Goal: Contribute content: Contribute content

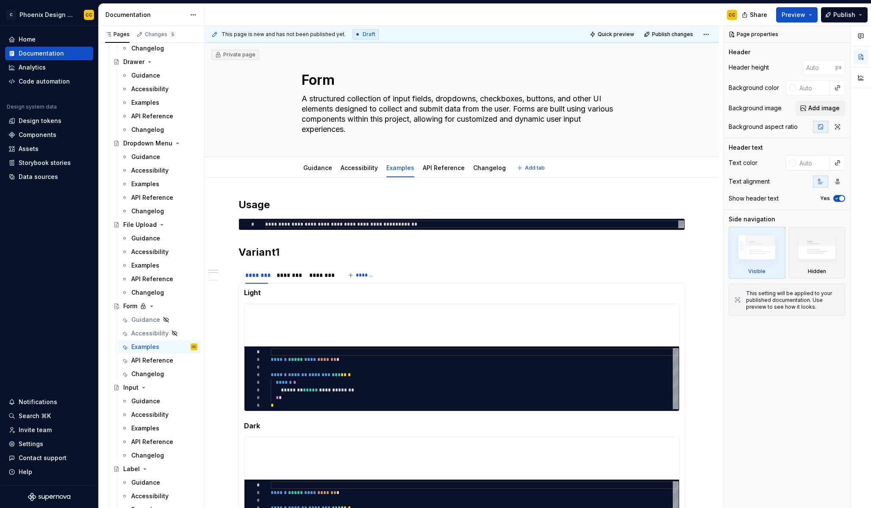
type textarea "*"
click at [373, 223] on div "**********" at bounding box center [474, 224] width 419 height 8
type textarea "**********"
type textarea "*"
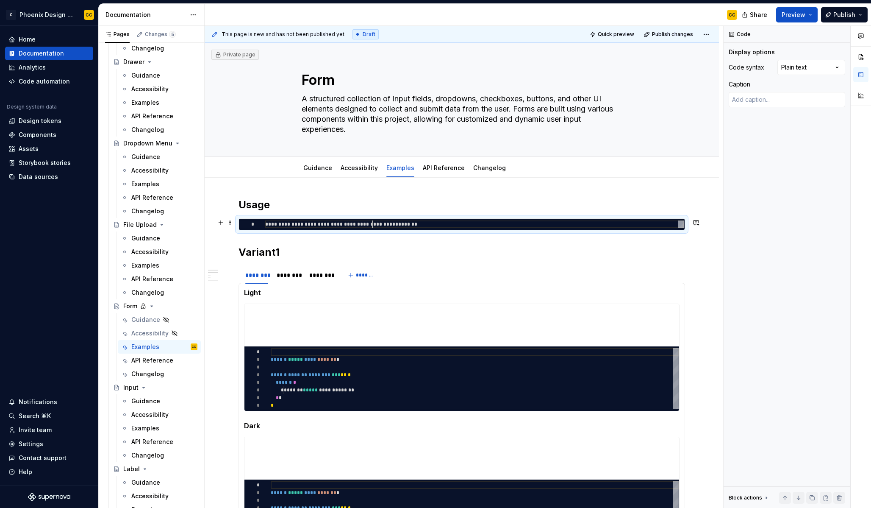
click at [373, 223] on div "**********" at bounding box center [474, 224] width 419 height 8
type textarea "**********"
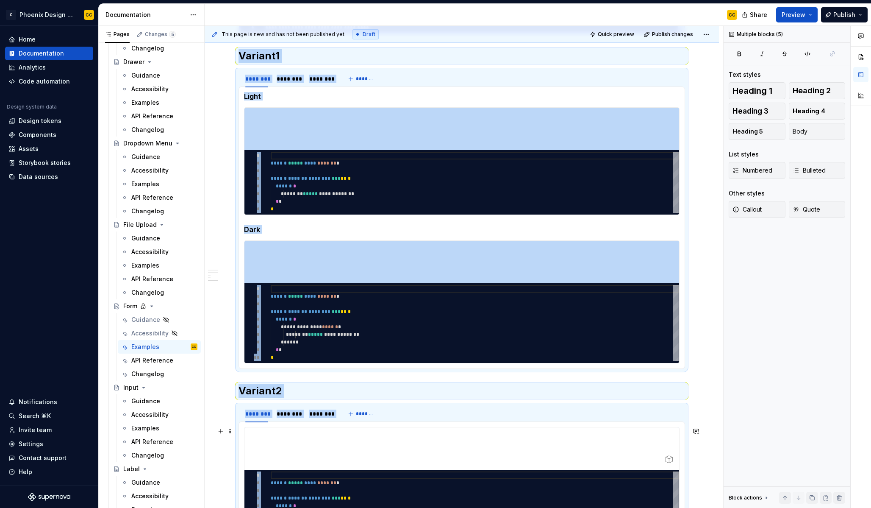
scroll to position [472, 0]
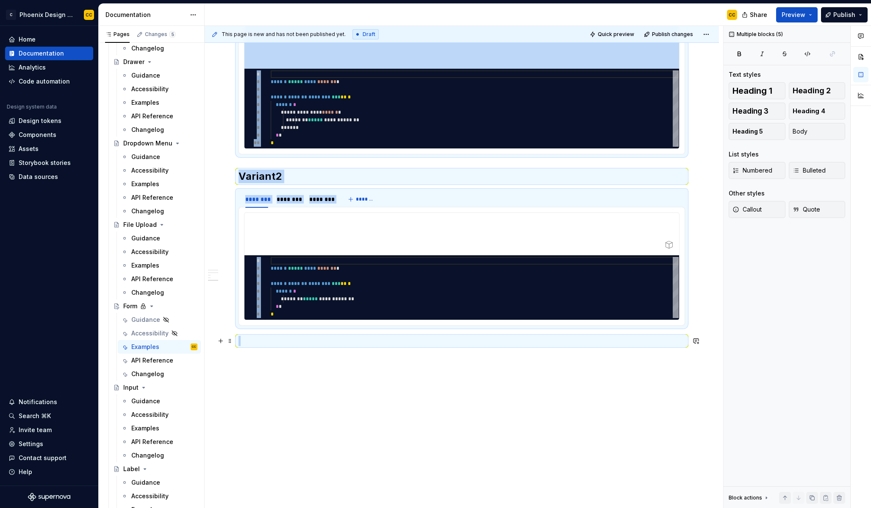
drag, startPoint x: 240, startPoint y: 313, endPoint x: 339, endPoint y: 345, distance: 103.9
click at [339, 345] on div "**********" at bounding box center [462, 36] width 447 height 620
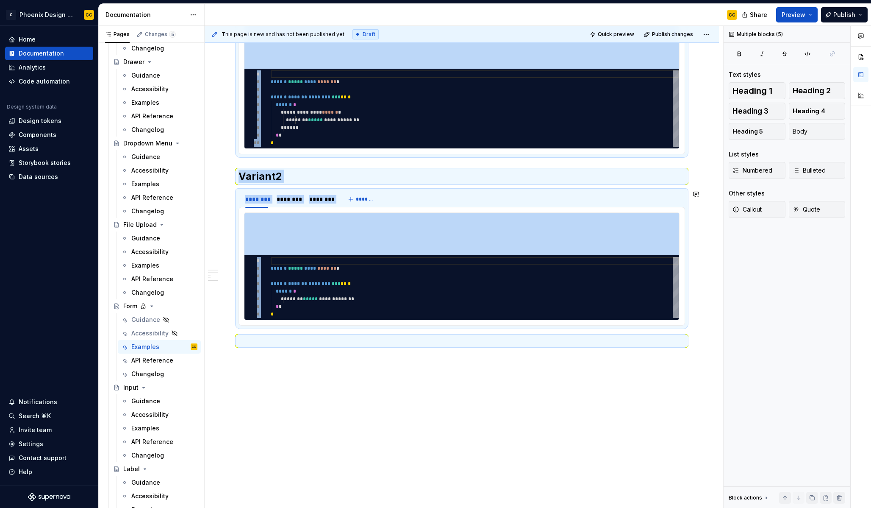
type textarea "*"
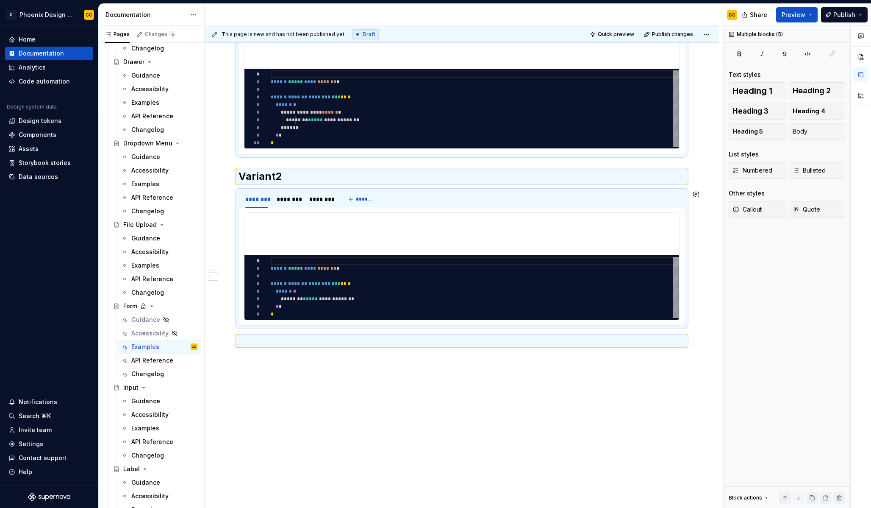
scroll to position [0, 0]
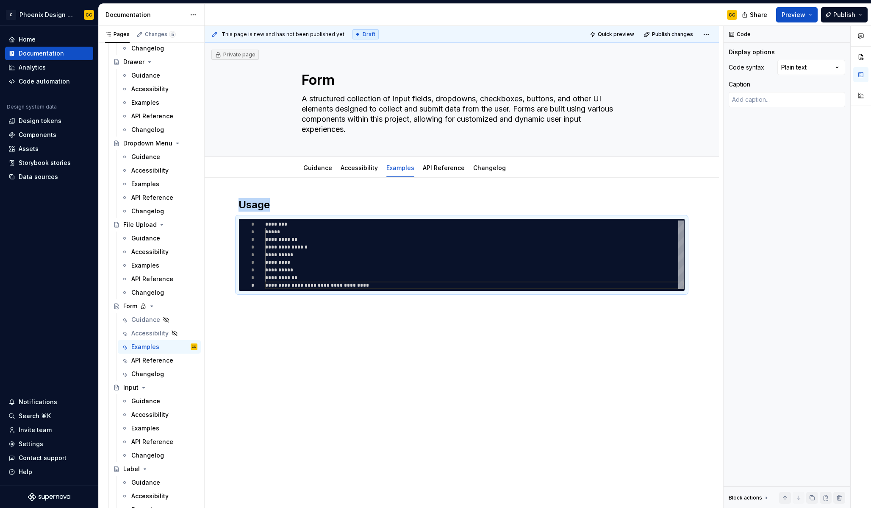
click at [378, 337] on div "**********" at bounding box center [462, 316] width 515 height 276
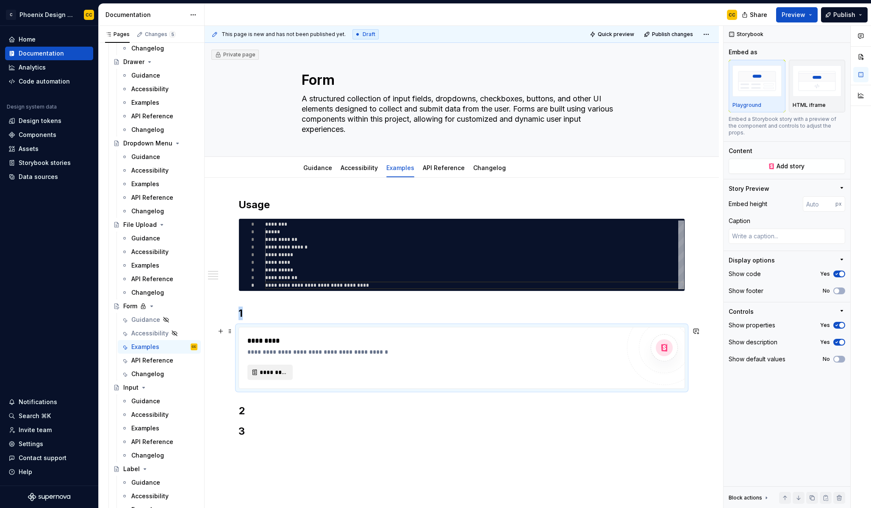
click at [270, 368] on span "*********" at bounding box center [274, 372] width 28 height 8
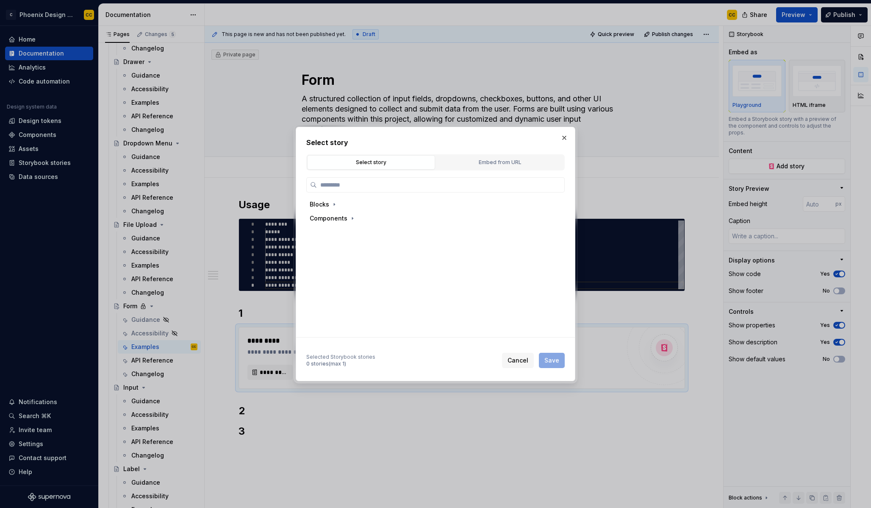
type textarea "*"
type input "****"
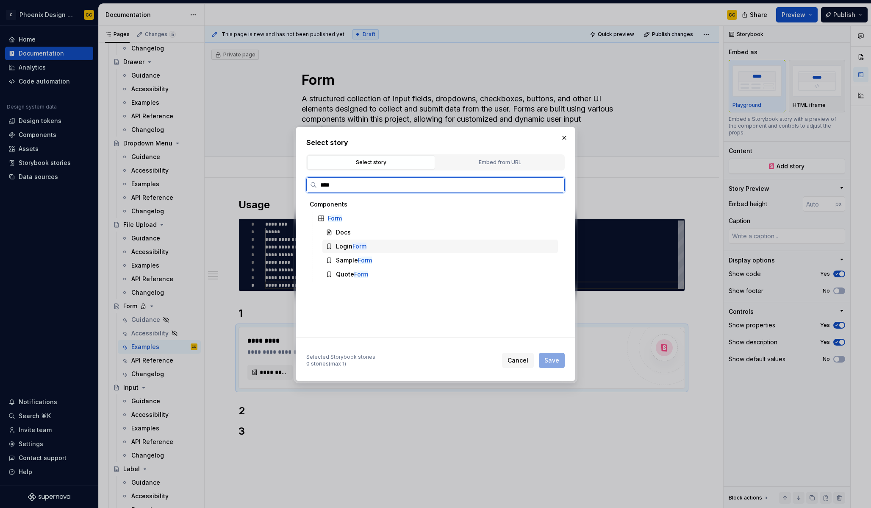
click at [359, 247] on mark "Form" at bounding box center [360, 245] width 14 height 7
click at [555, 358] on span "Save" at bounding box center [552, 360] width 15 height 8
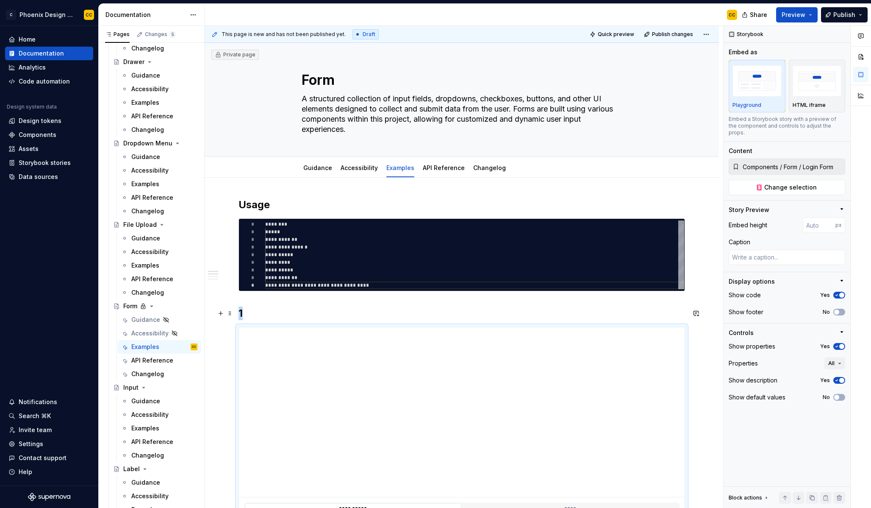
click at [245, 316] on h2 "1" at bounding box center [462, 313] width 447 height 14
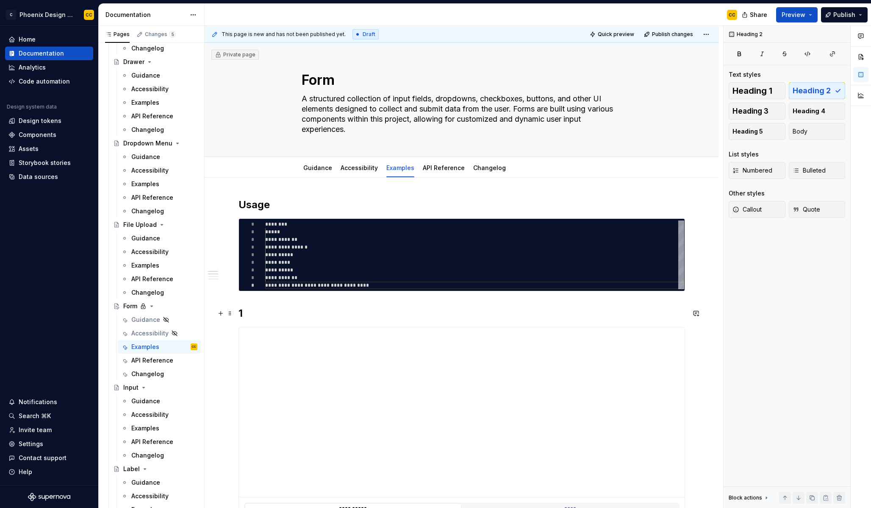
click at [245, 316] on h2 "1" at bounding box center [462, 313] width 447 height 14
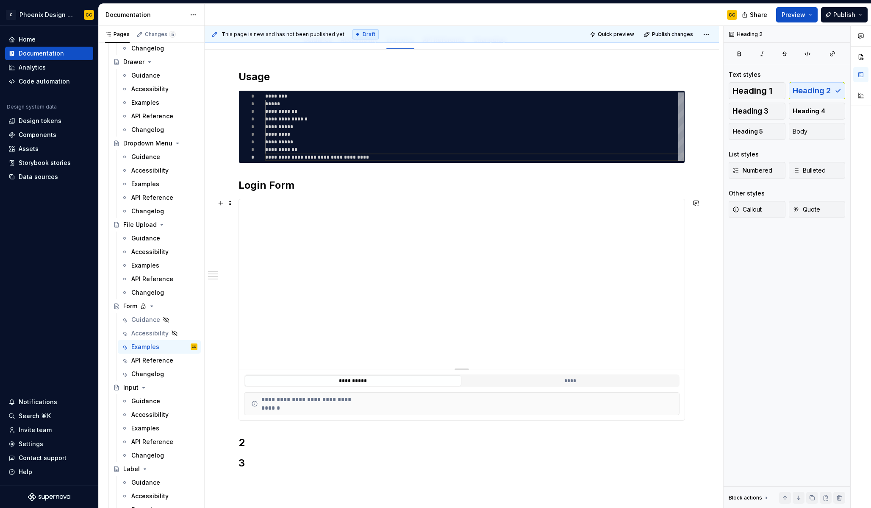
scroll to position [128, 0]
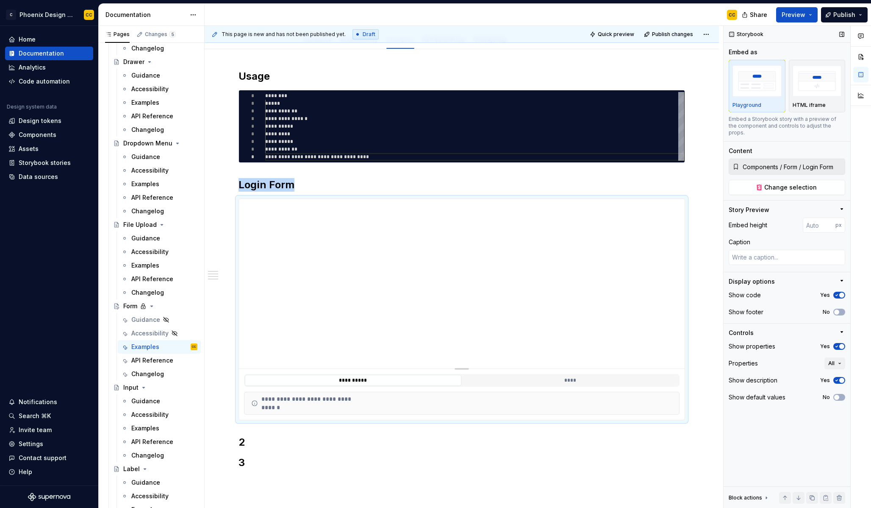
click at [843, 344] on span "button" at bounding box center [842, 346] width 5 height 5
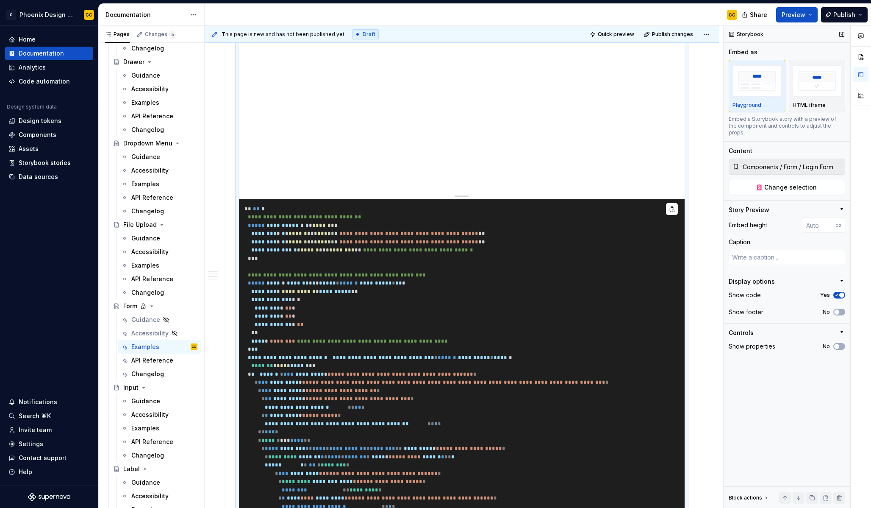
click at [843, 311] on div "Show code Yes Show footer No" at bounding box center [787, 306] width 117 height 34
click at [842, 309] on button "No" at bounding box center [840, 312] width 12 height 7
type textarea "*"
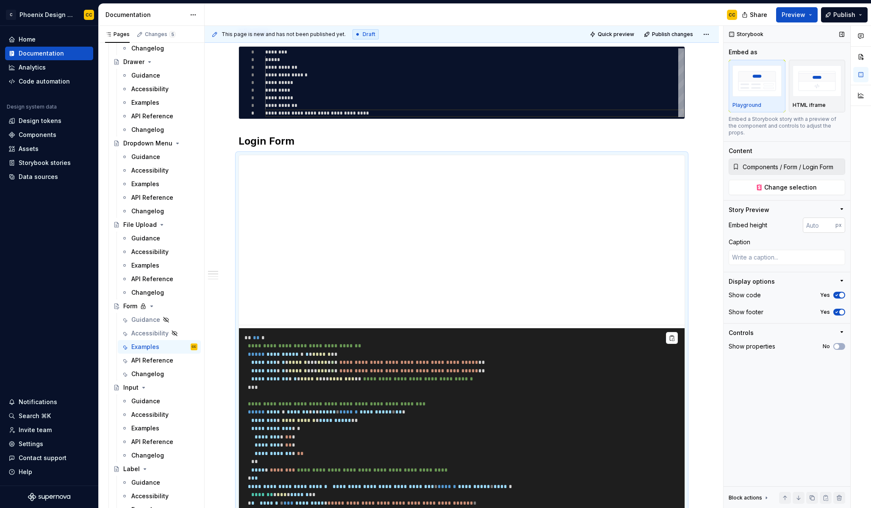
click at [813, 219] on input "number" at bounding box center [819, 224] width 33 height 15
type input "600"
type textarea "*"
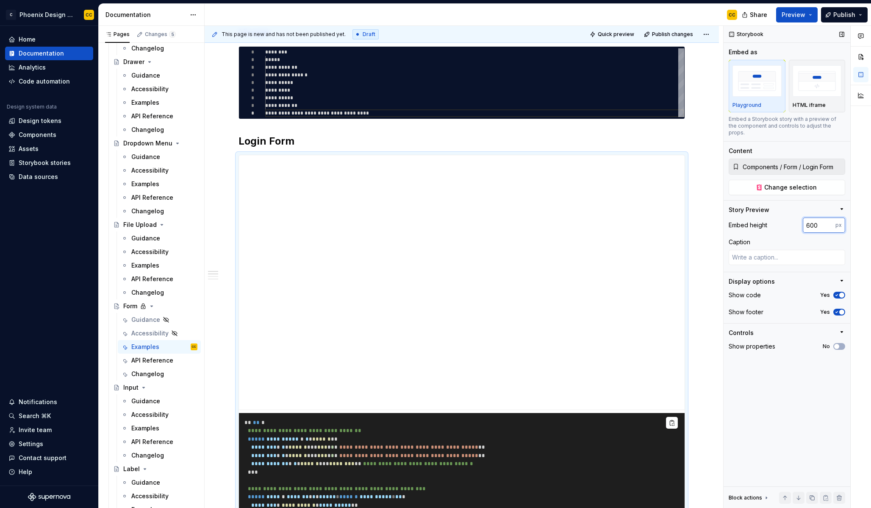
drag, startPoint x: 809, startPoint y: 219, endPoint x: 814, endPoint y: 220, distance: 5.2
click at [814, 220] on input "600" at bounding box center [819, 224] width 33 height 15
type input "650"
type textarea "*"
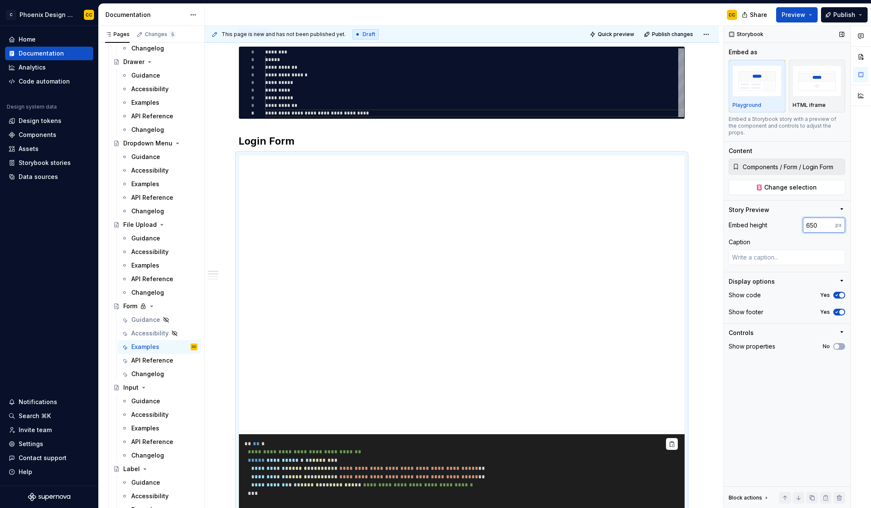
drag, startPoint x: 817, startPoint y: 220, endPoint x: 754, endPoint y: 208, distance: 64.3
click at [754, 208] on div "Story Preview Embed height 650 px Caption" at bounding box center [787, 239] width 117 height 66
type input "900"
type textarea "*"
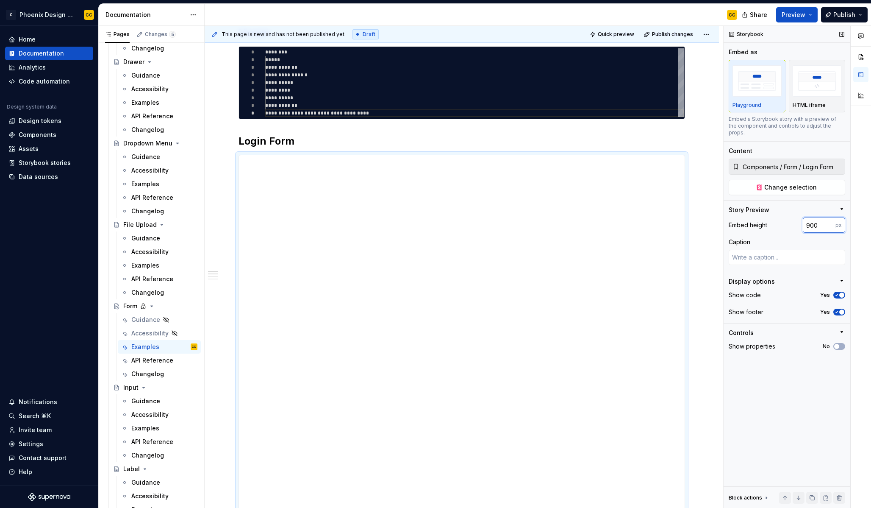
drag, startPoint x: 818, startPoint y: 220, endPoint x: 772, endPoint y: 209, distance: 47.0
click at [772, 209] on div "Story Preview Embed height 900 px Caption" at bounding box center [787, 239] width 117 height 66
type input "500"
type textarea "*"
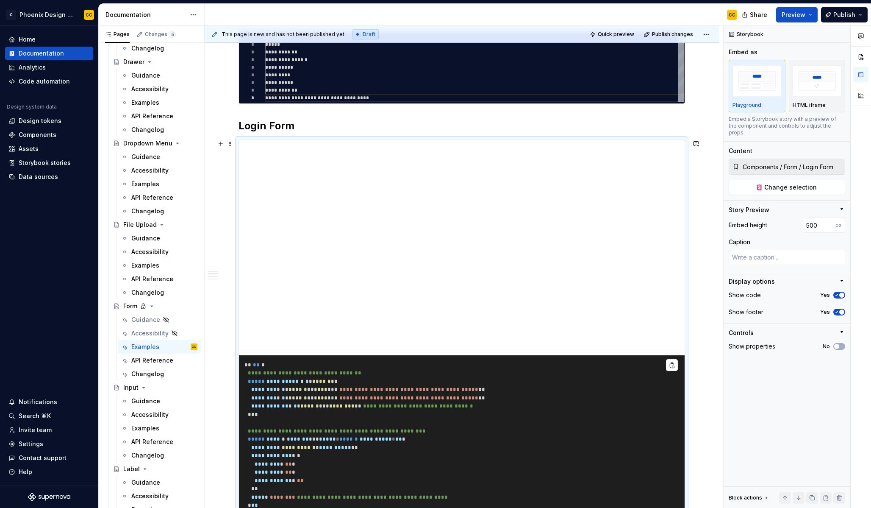
scroll to position [197, 0]
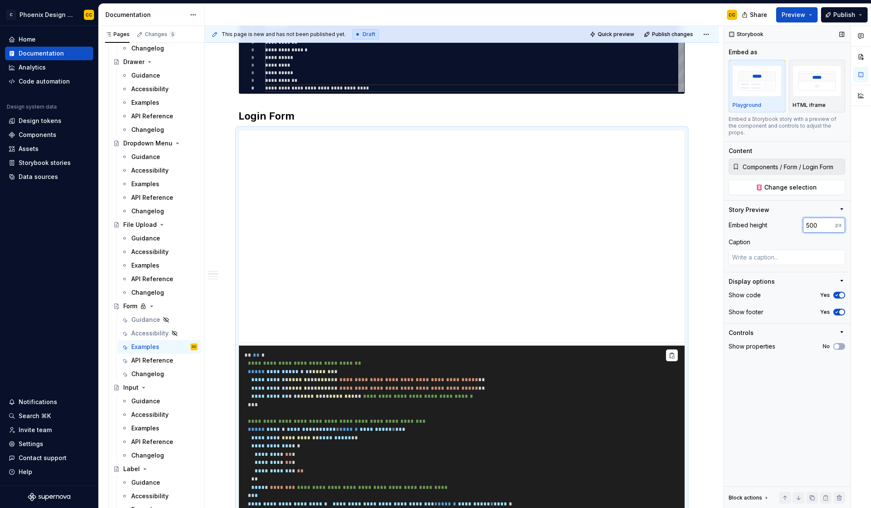
drag, startPoint x: 808, startPoint y: 219, endPoint x: 802, endPoint y: 217, distance: 6.2
click at [802, 217] on div "Embed height 500 px" at bounding box center [787, 224] width 117 height 15
type input "600"
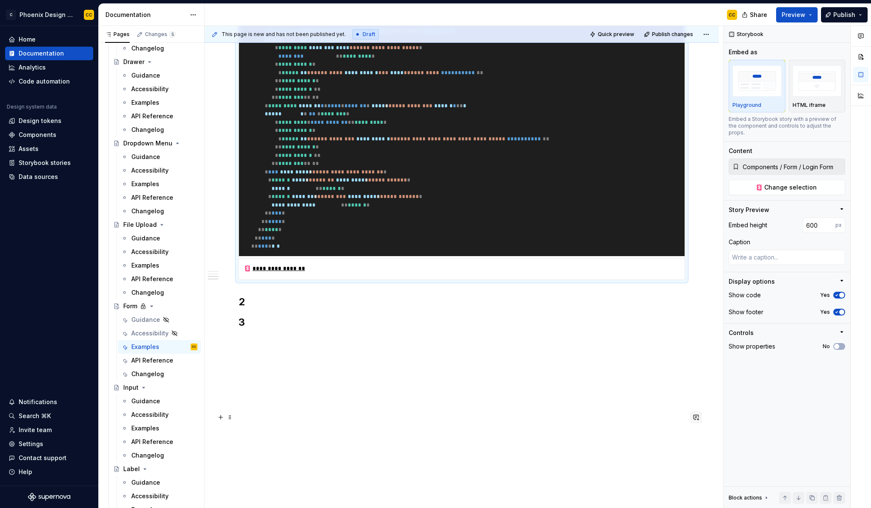
scroll to position [1034, 0]
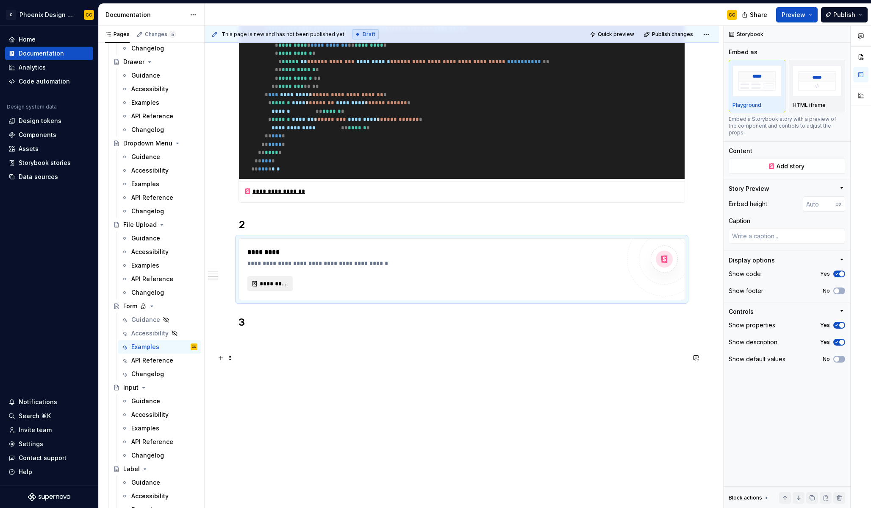
click at [265, 288] on span "*********" at bounding box center [274, 283] width 28 height 8
type textarea "*"
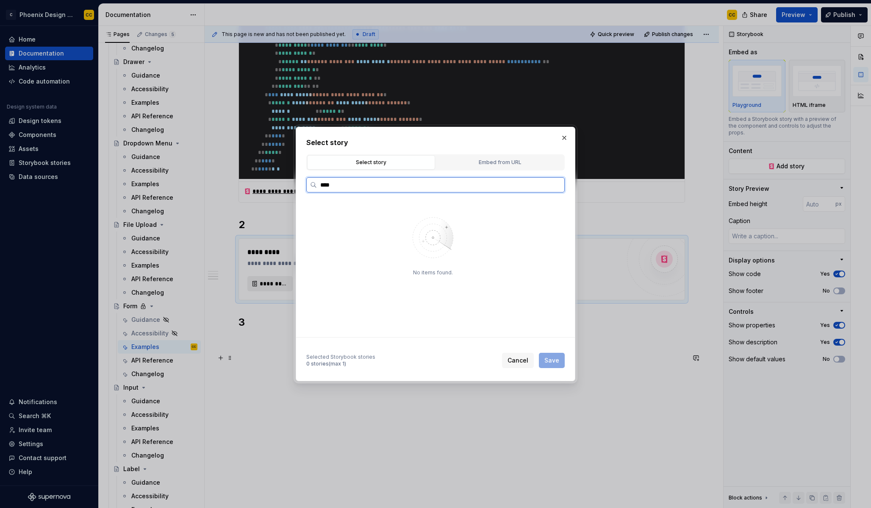
type input "****"
click at [379, 258] on div "Sample Form" at bounding box center [441, 260] width 236 height 14
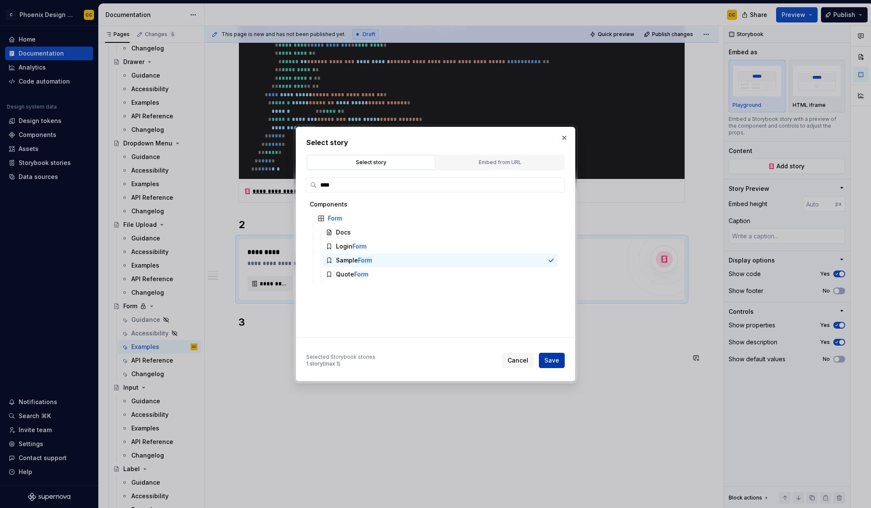
click at [556, 360] on span "Save" at bounding box center [552, 360] width 15 height 8
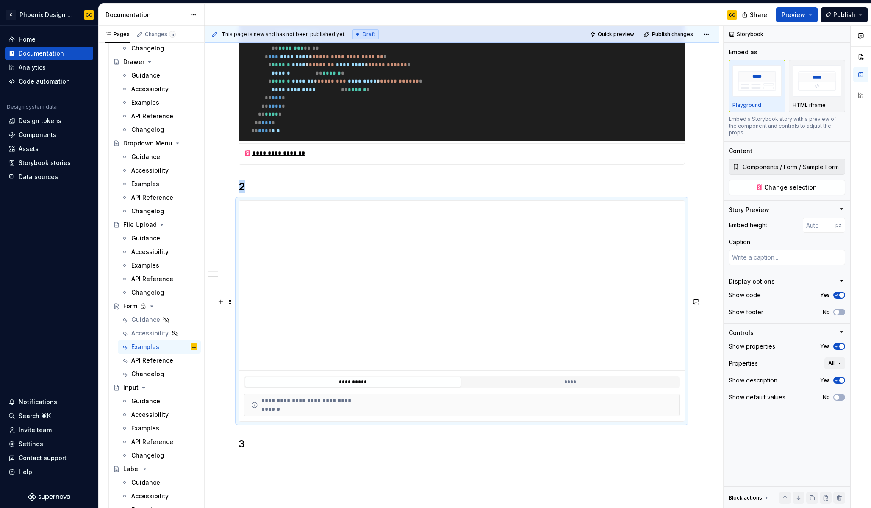
click at [256, 193] on h2 "2" at bounding box center [462, 187] width 447 height 14
type textarea "*"
click at [811, 220] on input "number" at bounding box center [819, 224] width 33 height 15
type input "600"
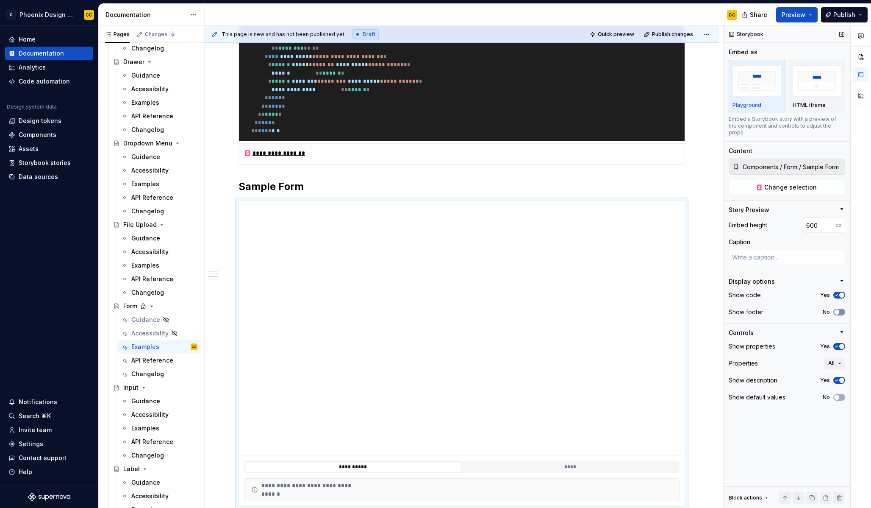
click at [841, 309] on button "No" at bounding box center [840, 312] width 12 height 7
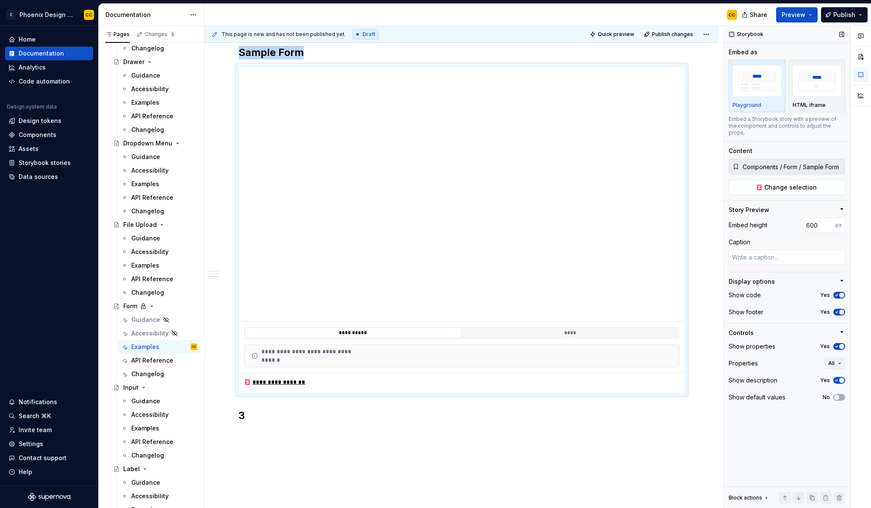
click at [838, 344] on icon "button" at bounding box center [837, 346] width 7 height 5
type textarea "*"
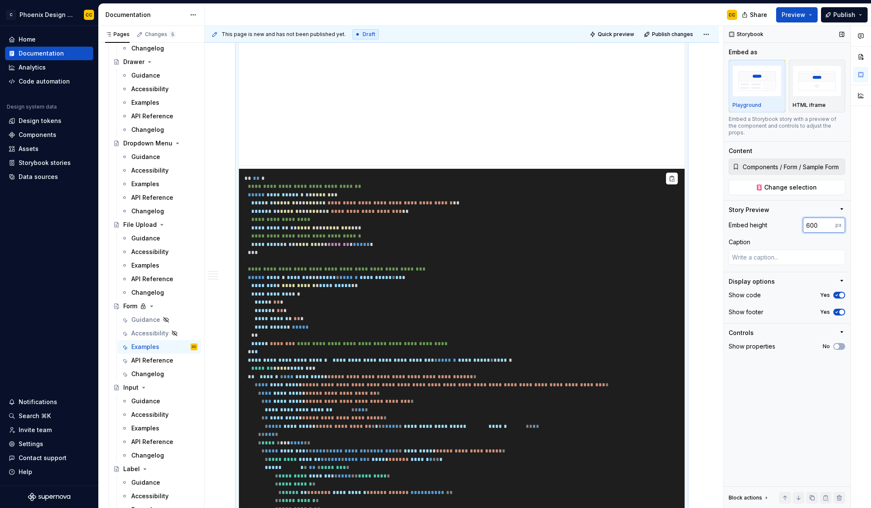
click at [806, 217] on input "600" at bounding box center [819, 224] width 33 height 15
type input "700"
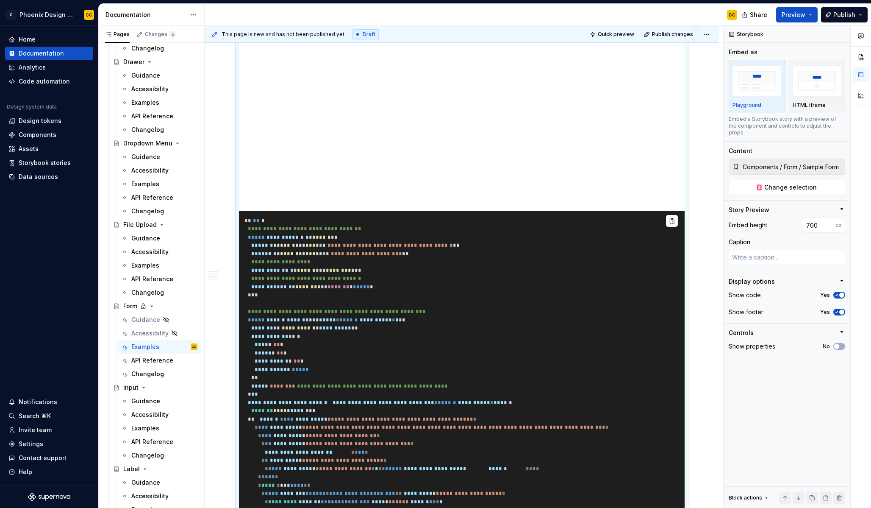
click at [698, 279] on div "**********" at bounding box center [462, 46] width 515 height 2385
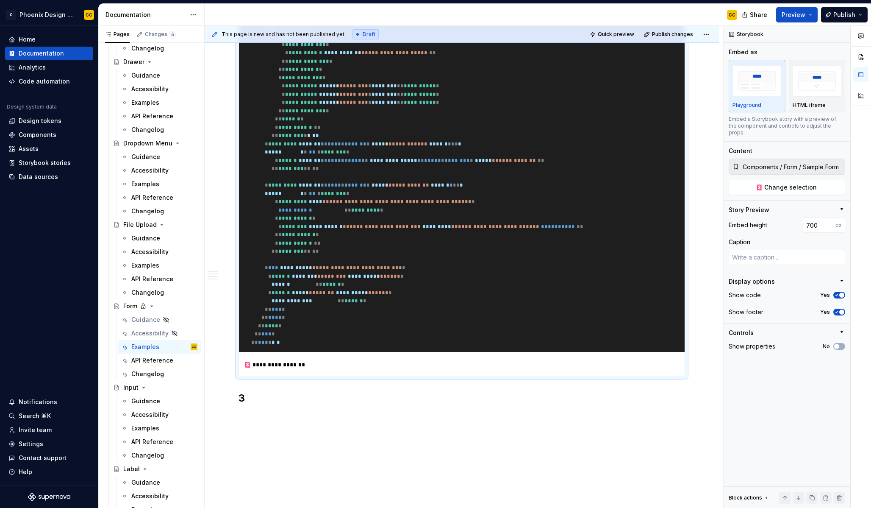
scroll to position [2293, 0]
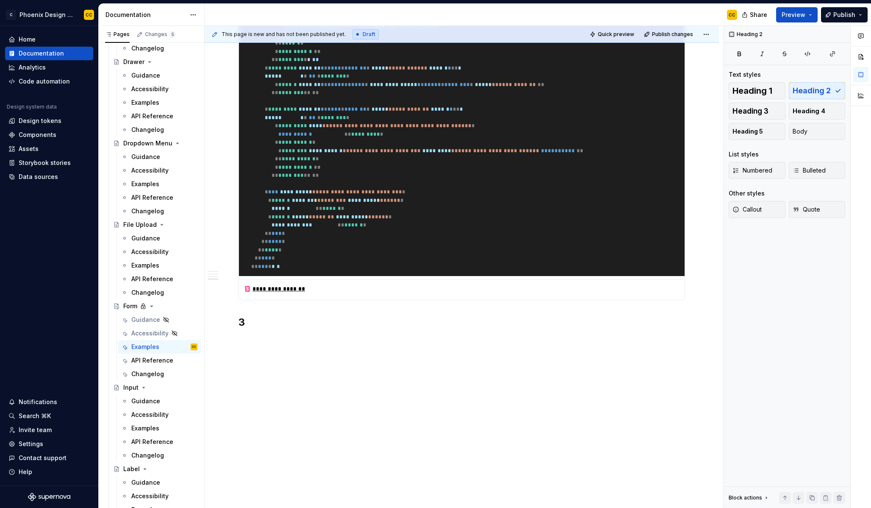
click at [381, 323] on h2 "3" at bounding box center [462, 322] width 447 height 14
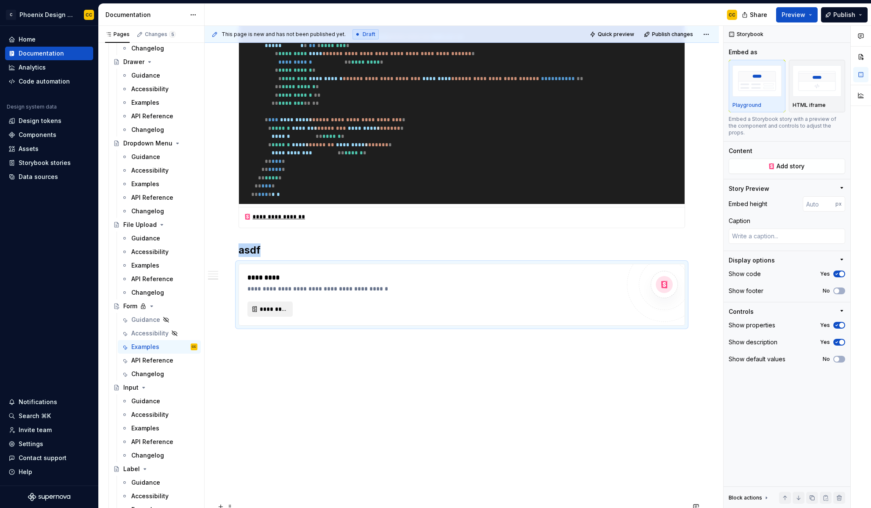
click at [279, 313] on span "*********" at bounding box center [274, 309] width 28 height 8
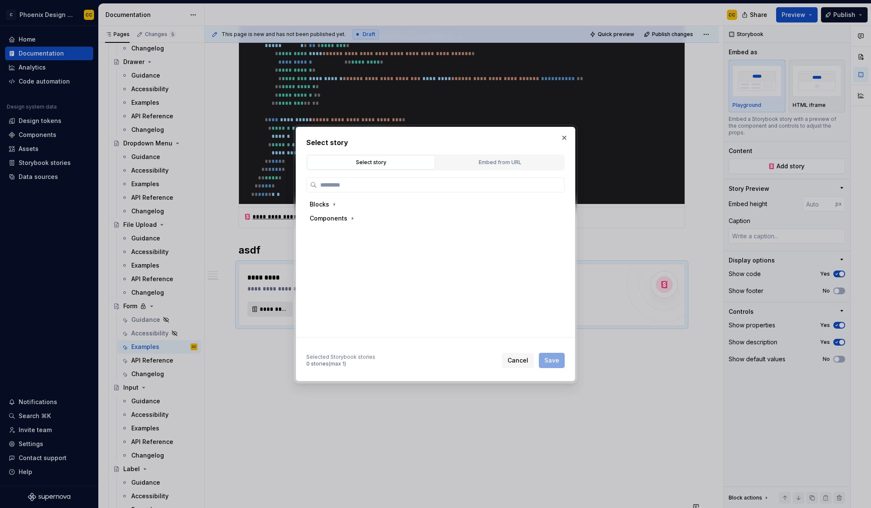
type textarea "*"
type input "*"
type textarea "*"
type input "****"
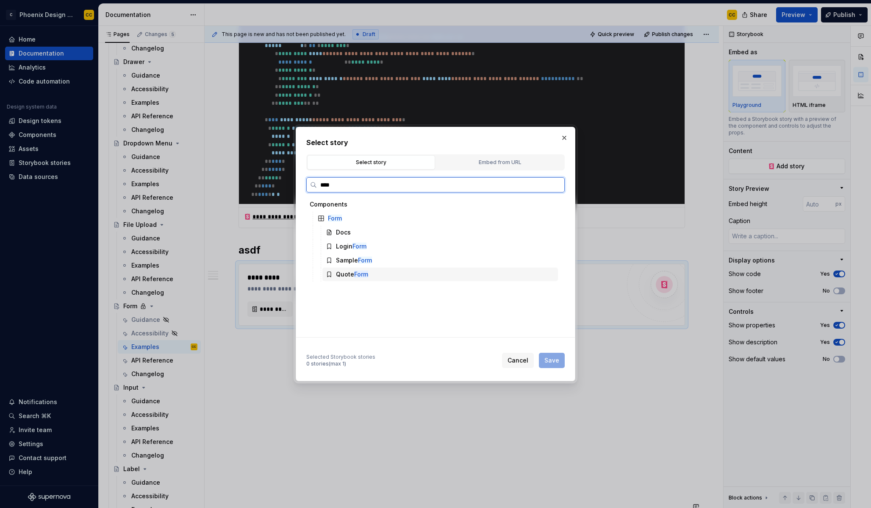
click at [399, 274] on div "Quote Form" at bounding box center [441, 274] width 236 height 14
click at [552, 358] on span "Save" at bounding box center [552, 360] width 15 height 8
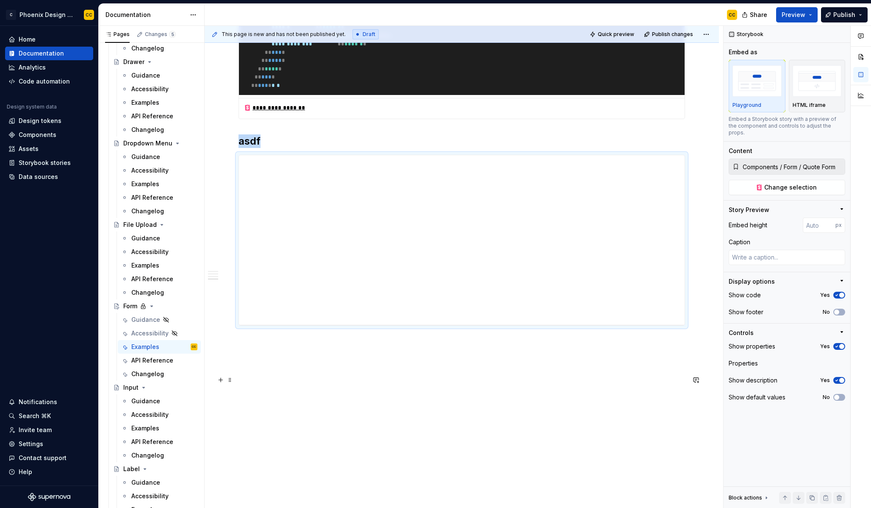
click at [252, 148] on h2 "asdf" at bounding box center [462, 141] width 447 height 14
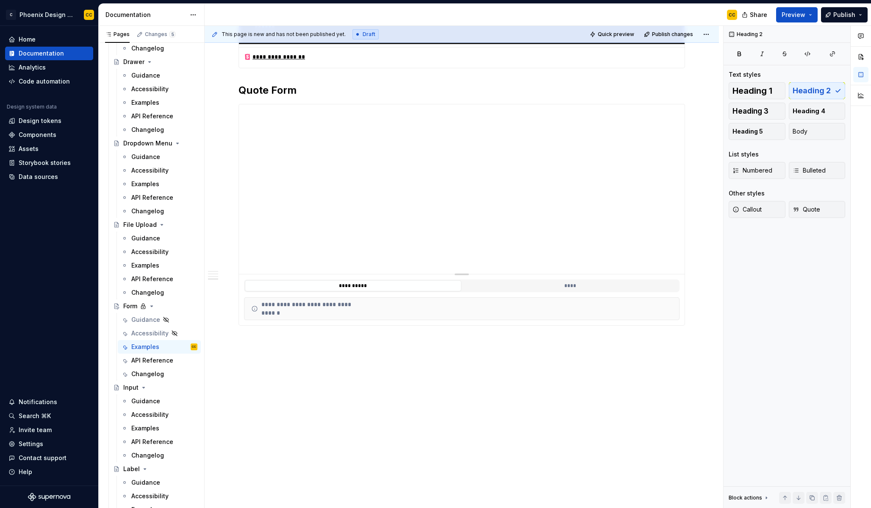
scroll to position [2363, 0]
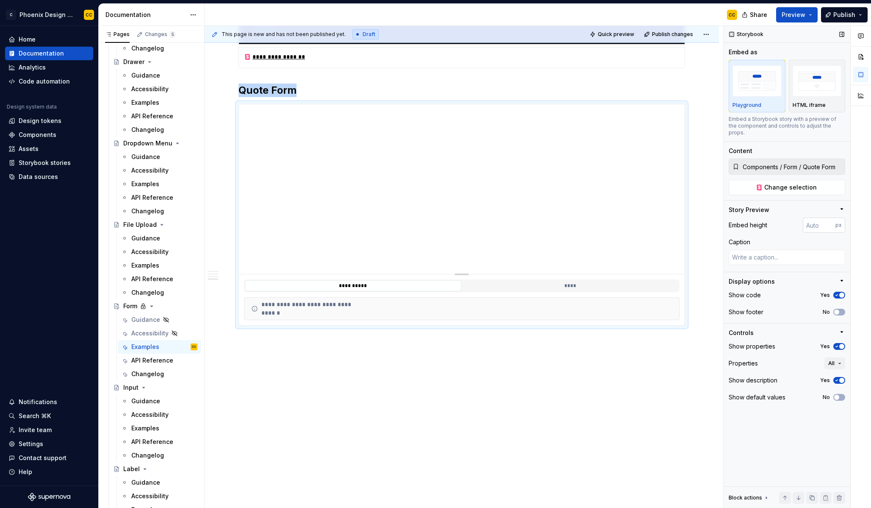
type textarea "*"
click at [807, 217] on input "number" at bounding box center [819, 224] width 33 height 15
type input "1000"
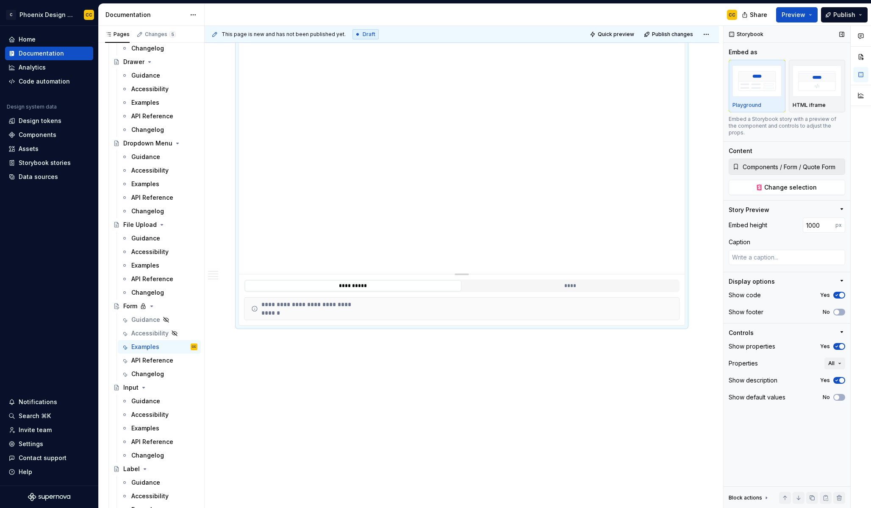
click at [841, 309] on button "No" at bounding box center [840, 312] width 12 height 7
click at [844, 344] on span "button" at bounding box center [842, 346] width 5 height 5
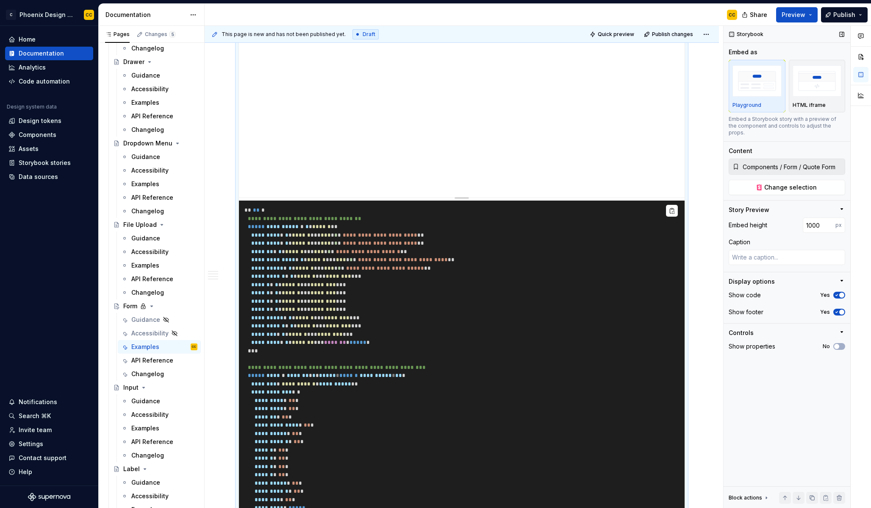
scroll to position [2603, 0]
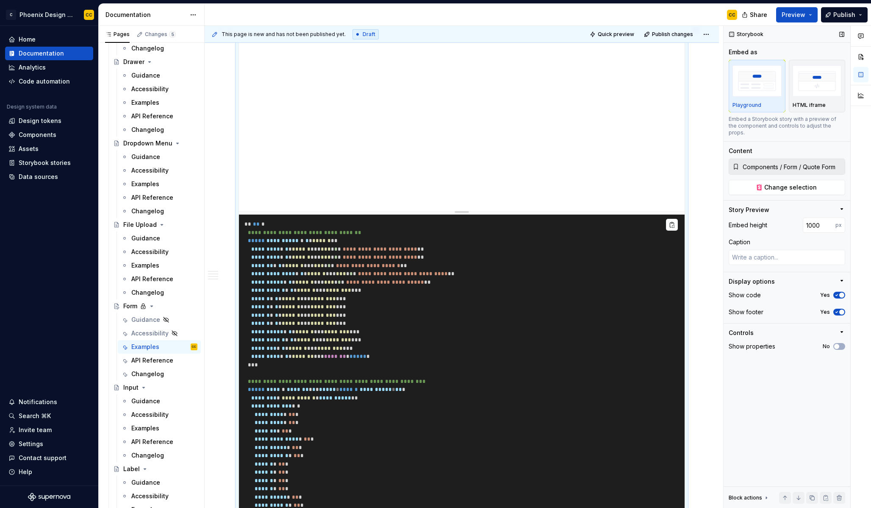
type textarea "*"
click at [805, 218] on input "1000" at bounding box center [819, 224] width 33 height 15
type input "900"
type textarea "*"
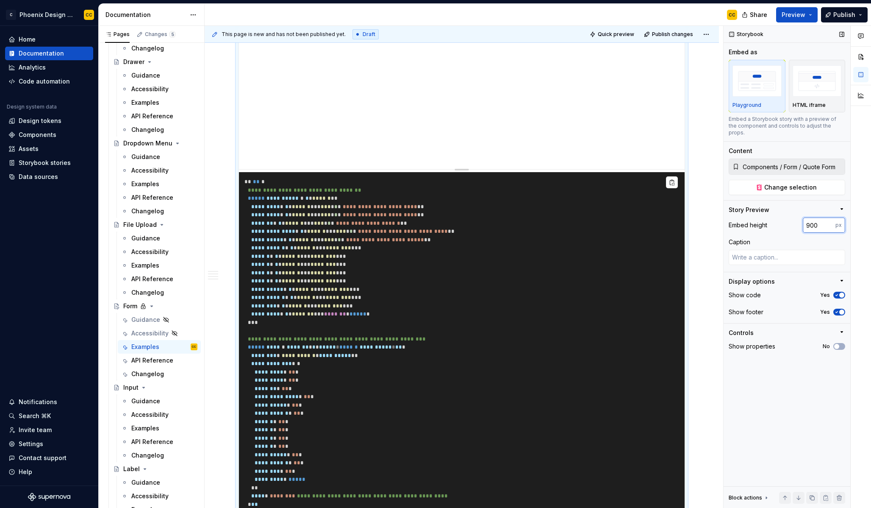
click at [814, 220] on input "900" at bounding box center [819, 224] width 33 height 15
type input "950"
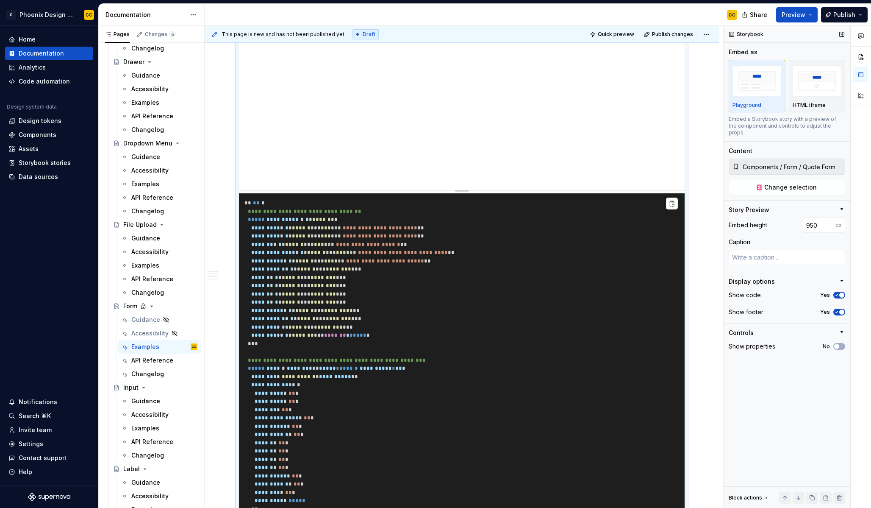
click at [790, 238] on div "Caption" at bounding box center [787, 242] width 117 height 8
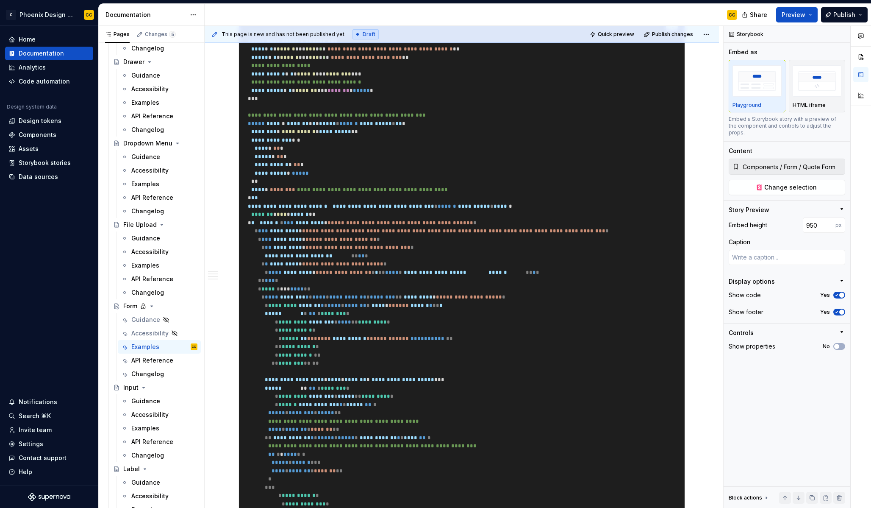
scroll to position [1227, 0]
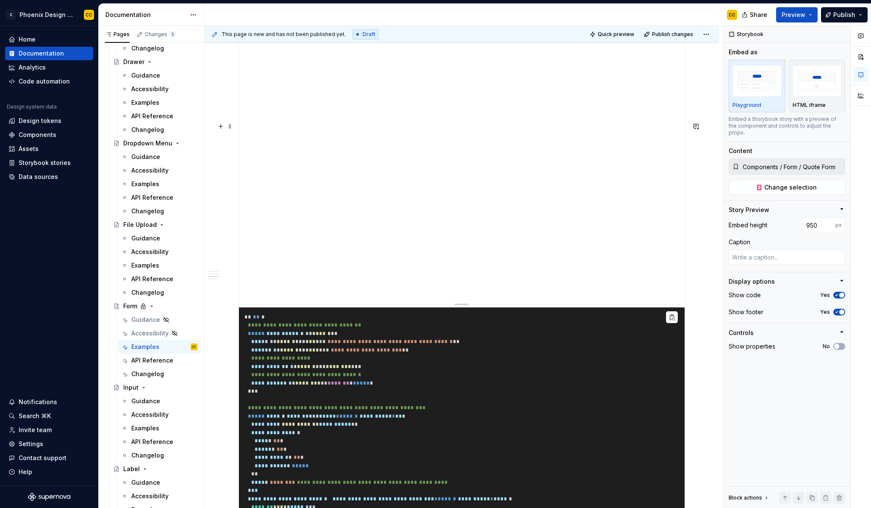
type textarea "*"
type input "Components / Form / Sample Form"
type input "700"
type textarea "*"
click at [809, 218] on input "700" at bounding box center [819, 224] width 33 height 15
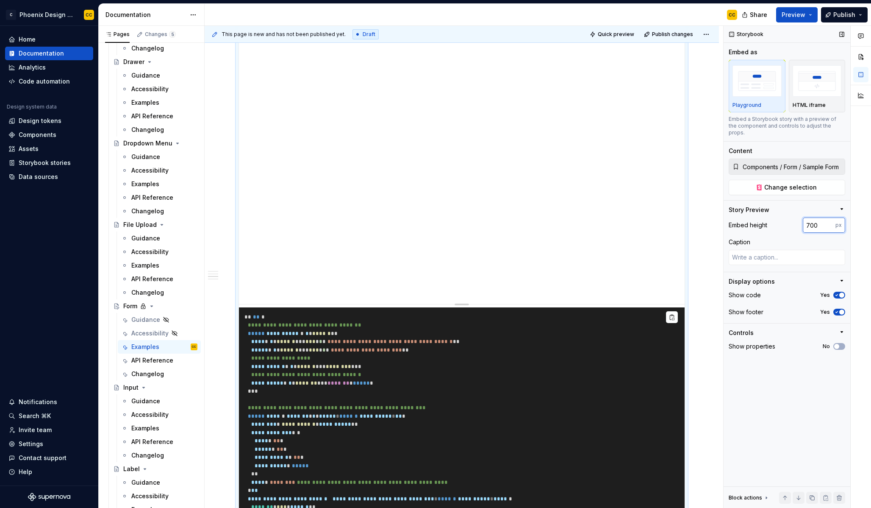
click at [809, 218] on input "700" at bounding box center [819, 224] width 33 height 15
type input "900"
type textarea "*"
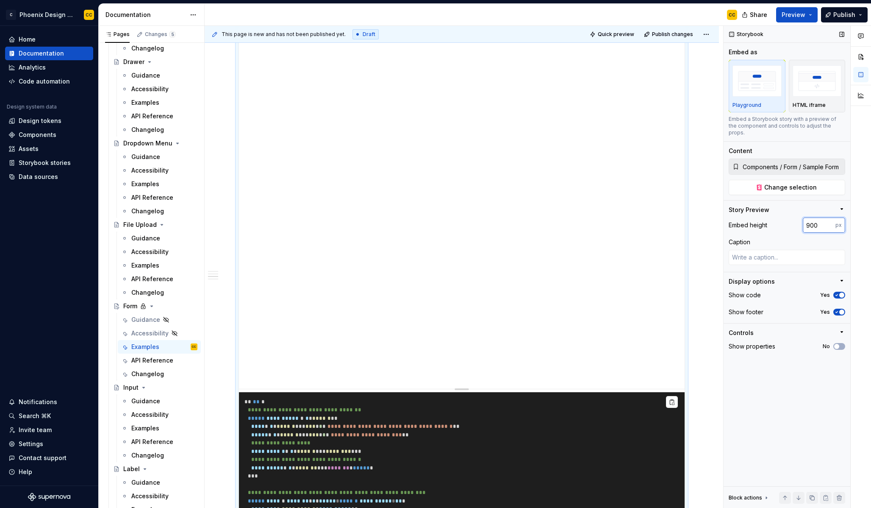
drag, startPoint x: 809, startPoint y: 218, endPoint x: 804, endPoint y: 217, distance: 5.5
click at [804, 217] on input "900" at bounding box center [819, 224] width 33 height 15
type input "700"
type textarea "*"
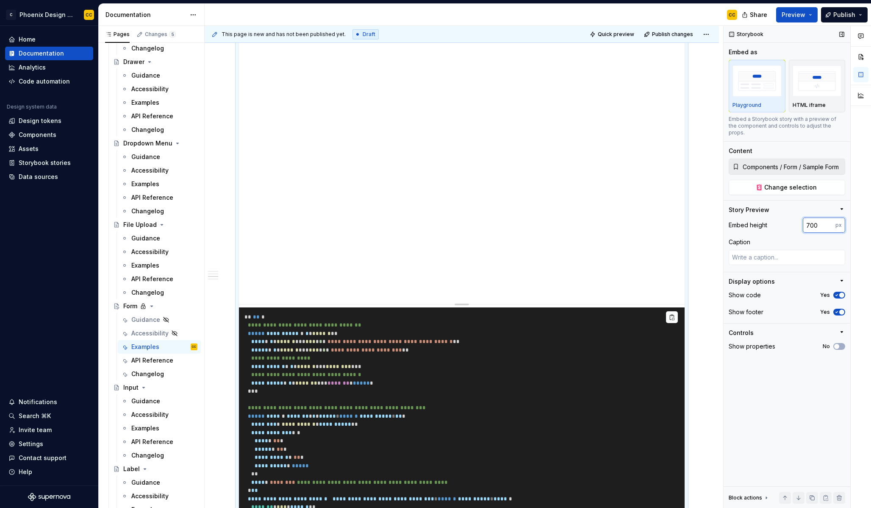
drag, startPoint x: 811, startPoint y: 219, endPoint x: 803, endPoint y: 218, distance: 7.7
click at [803, 218] on input "700" at bounding box center [819, 224] width 33 height 15
type input "600"
type textarea "*"
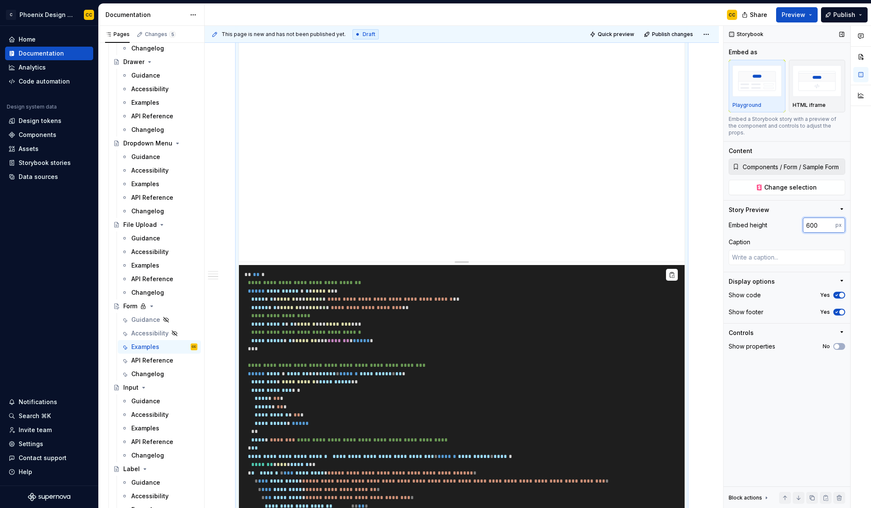
click at [810, 218] on input "600" at bounding box center [819, 224] width 33 height 15
type input "650"
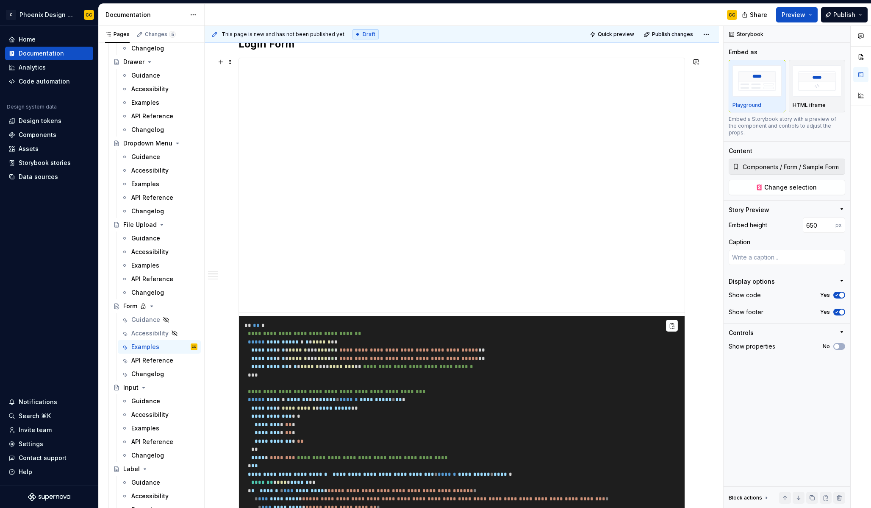
scroll to position [0, 0]
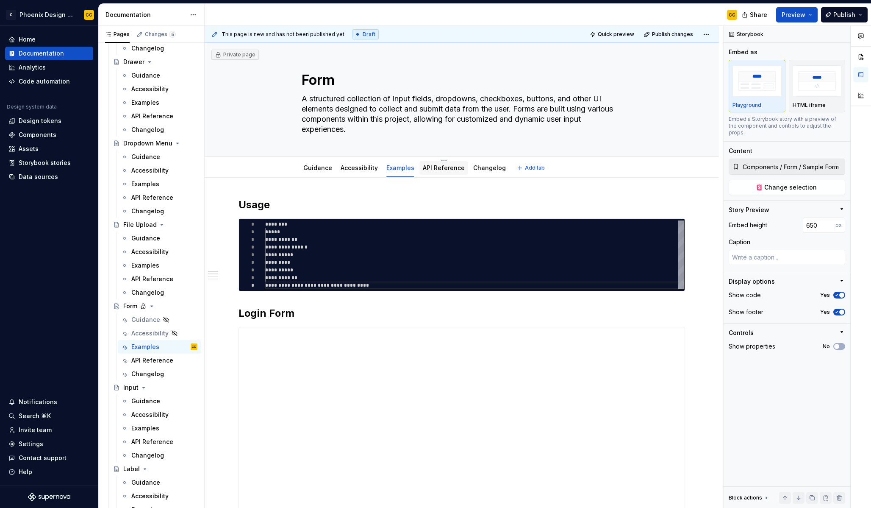
click at [426, 166] on link "API Reference" at bounding box center [444, 167] width 42 height 7
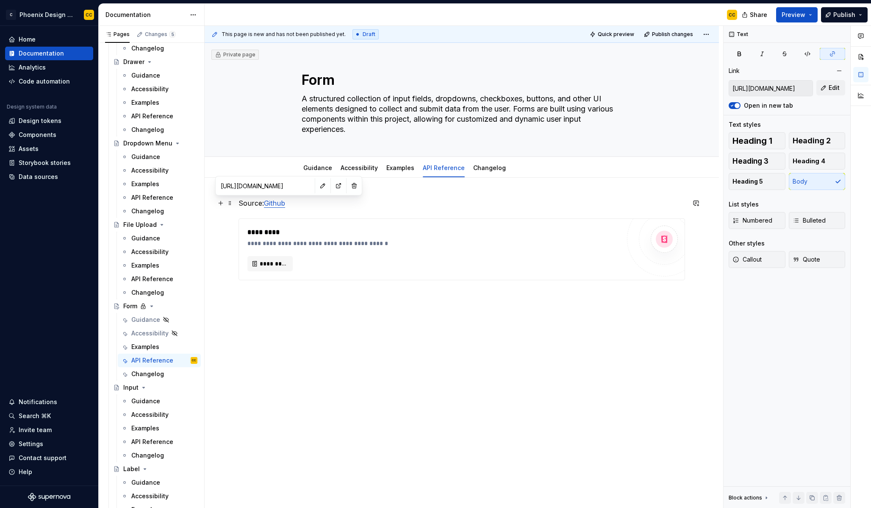
click at [278, 201] on link "Github" at bounding box center [274, 203] width 21 height 8
type textarea "*"
click at [841, 92] on button "Edit" at bounding box center [831, 87] width 29 height 15
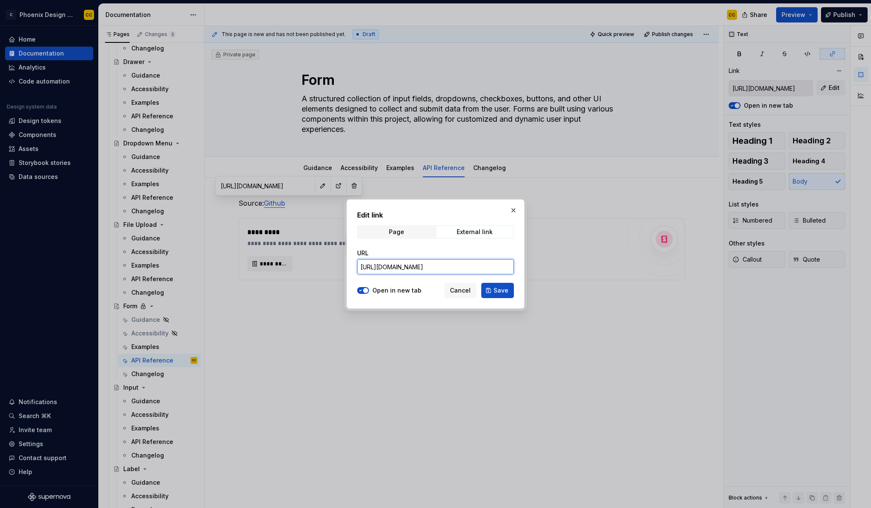
click at [480, 273] on input "[URL][DOMAIN_NAME]" at bounding box center [435, 266] width 157 height 15
paste input "/blob/preview/packages/ui/src/components/form.tsx"
type input "[URL][DOMAIN_NAME]"
click at [496, 290] on span "Save" at bounding box center [501, 290] width 15 height 8
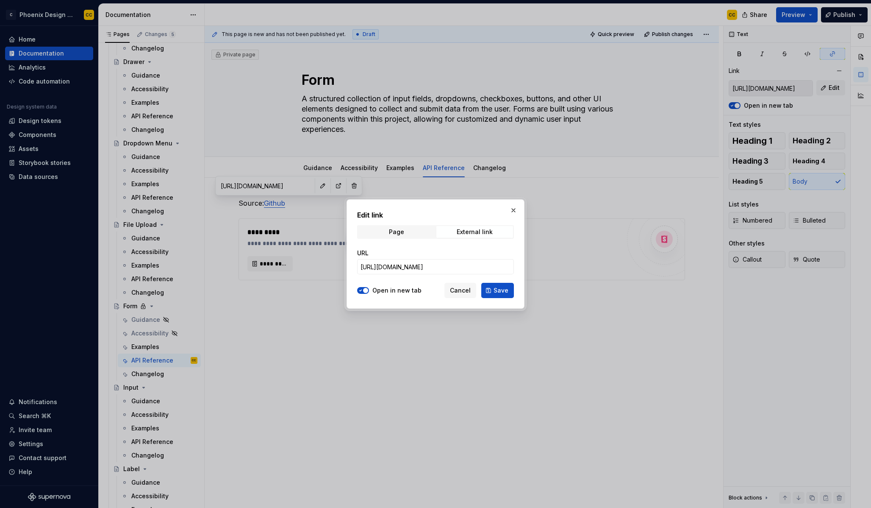
type input "[URL][DOMAIN_NAME]"
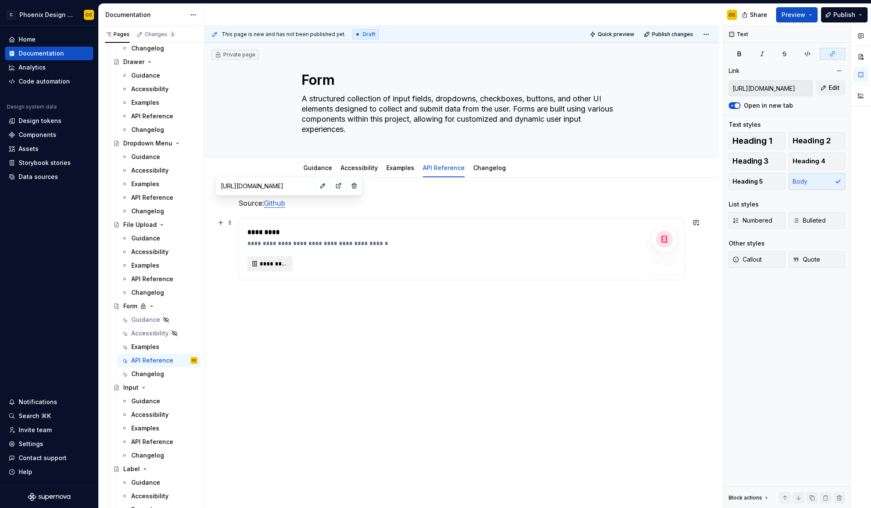
click at [279, 264] on span "*********" at bounding box center [274, 263] width 28 height 8
type textarea "*"
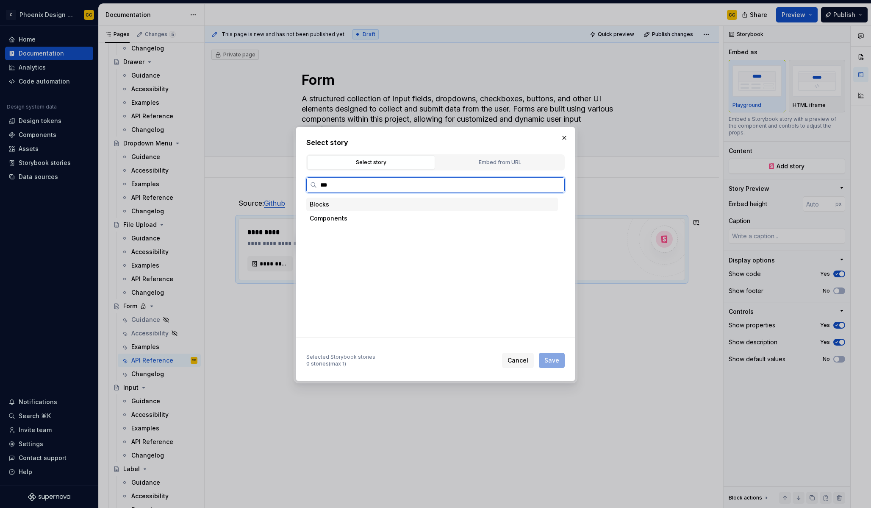
type input "****"
click at [381, 229] on div "Docs" at bounding box center [441, 232] width 236 height 14
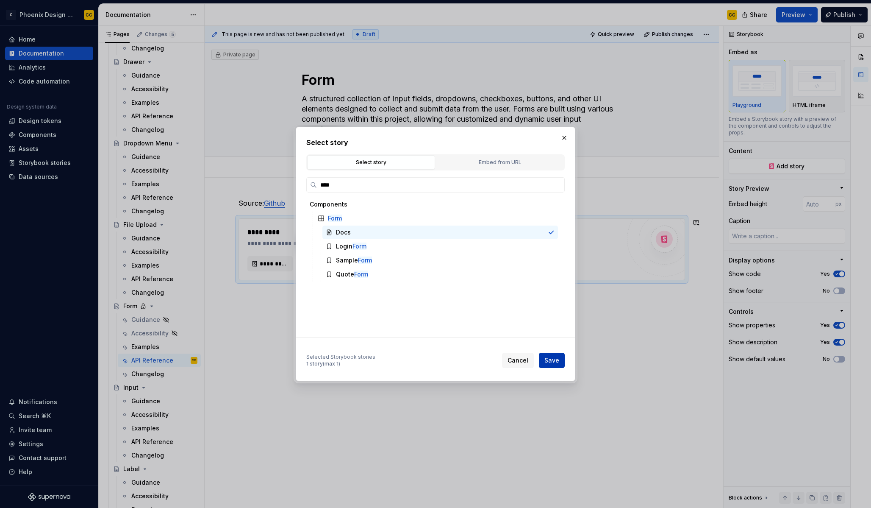
click at [553, 356] on span "Save" at bounding box center [552, 360] width 15 height 8
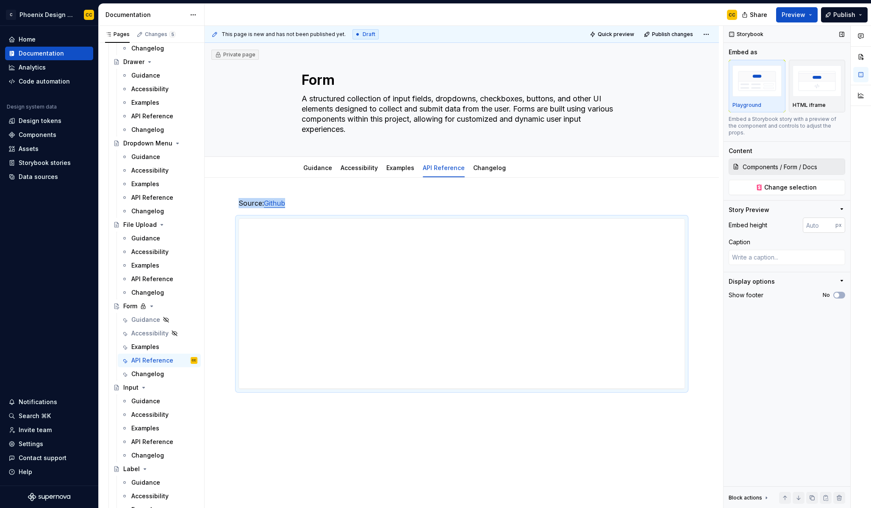
type textarea "*"
click at [811, 221] on input "number" at bounding box center [819, 224] width 33 height 15
type input "1"
type input "2000"
click at [842, 292] on button "No" at bounding box center [840, 295] width 12 height 7
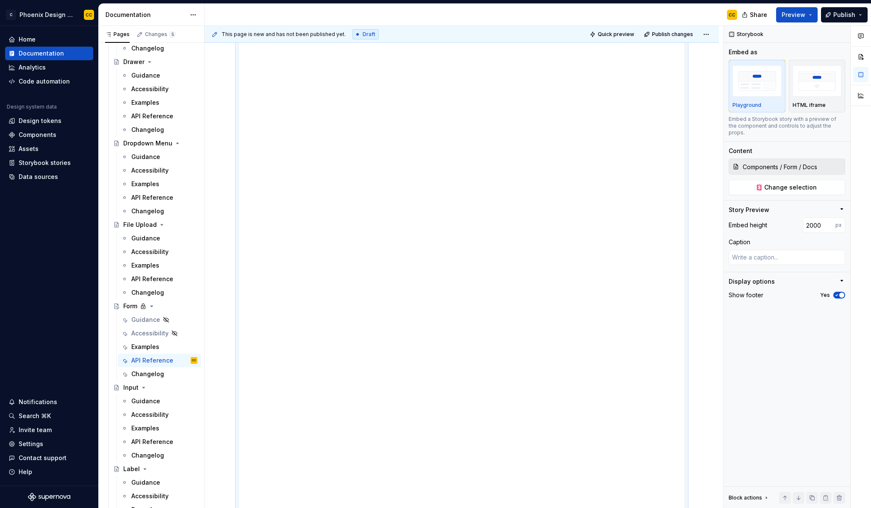
click at [710, 296] on div "**********" at bounding box center [464, 267] width 519 height 482
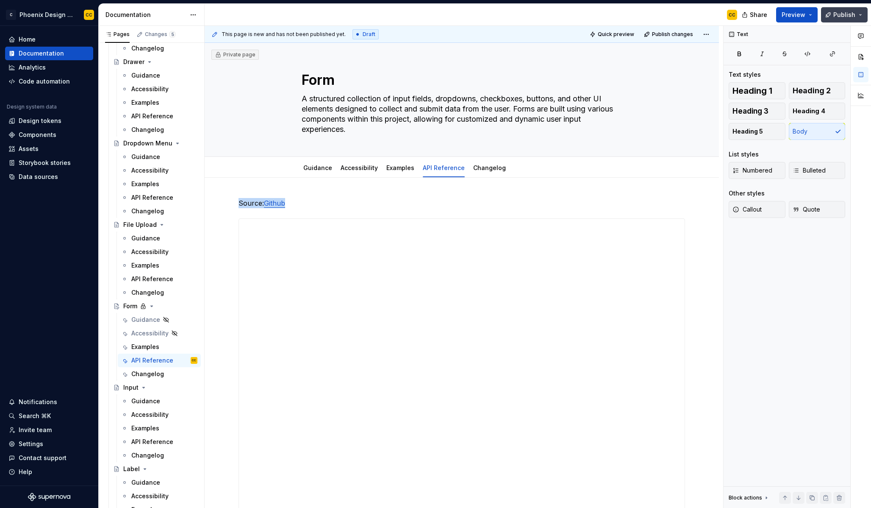
click at [836, 11] on span "Publish" at bounding box center [845, 15] width 22 height 8
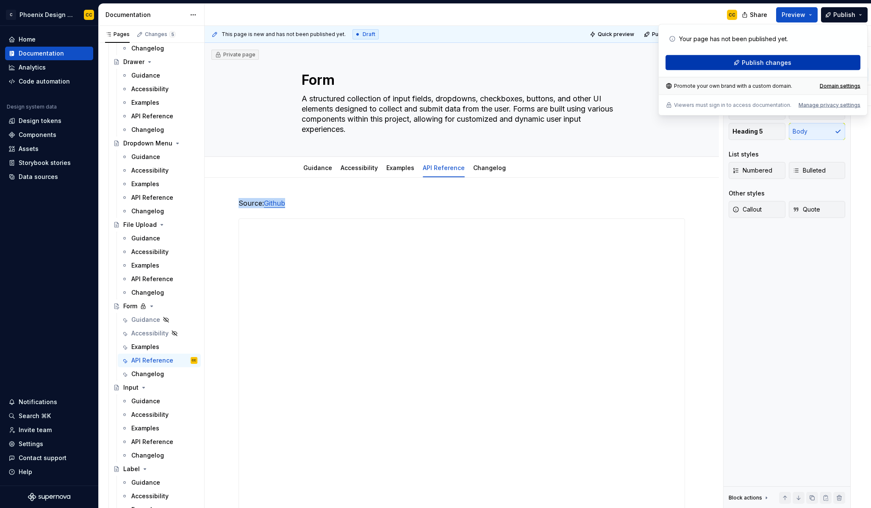
click at [774, 64] on span "Publish changes" at bounding box center [767, 62] width 50 height 8
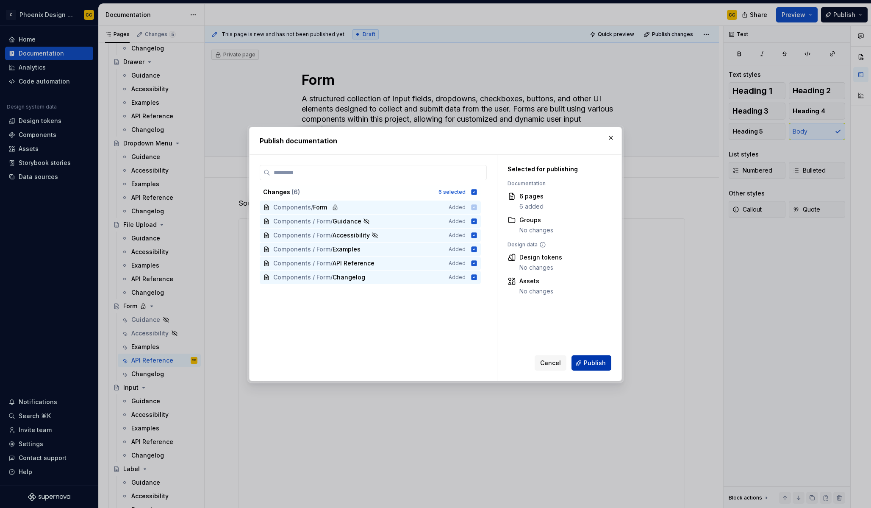
click at [592, 362] on span "Publish" at bounding box center [595, 363] width 22 height 8
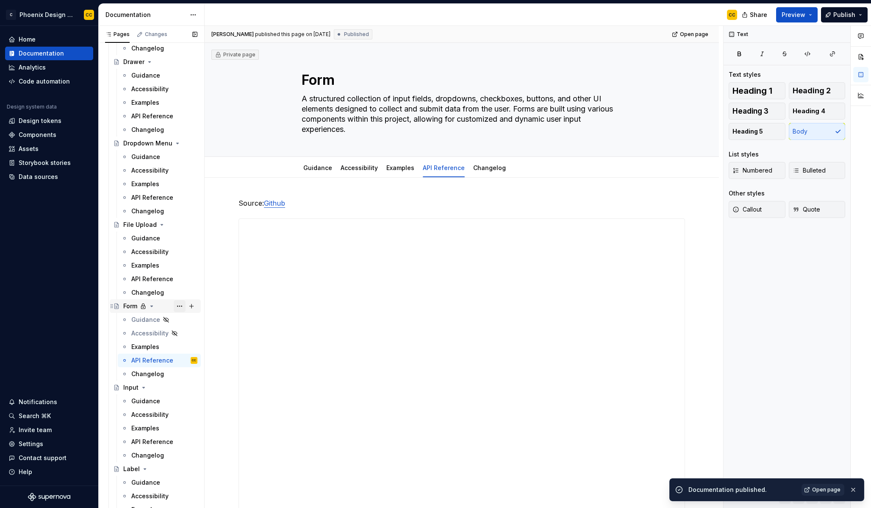
click at [174, 305] on button "Page tree" at bounding box center [180, 306] width 12 height 12
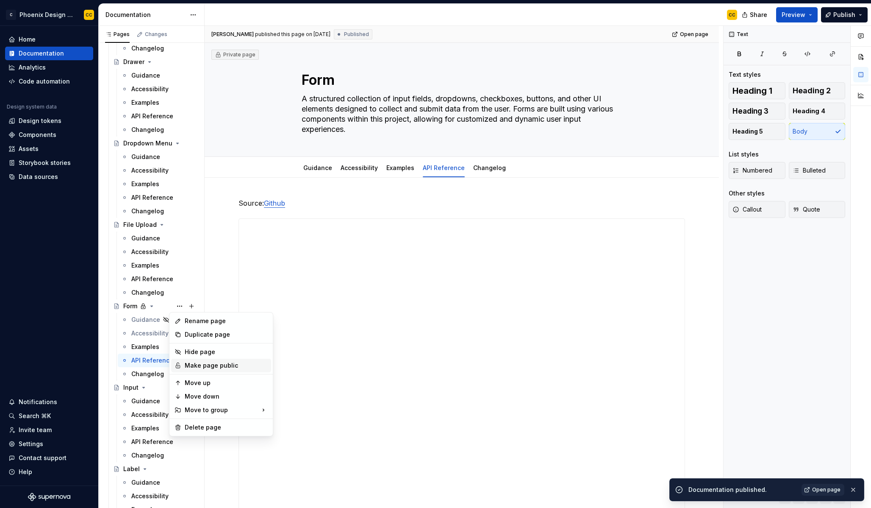
click at [203, 364] on div "Make page public" at bounding box center [226, 365] width 83 height 8
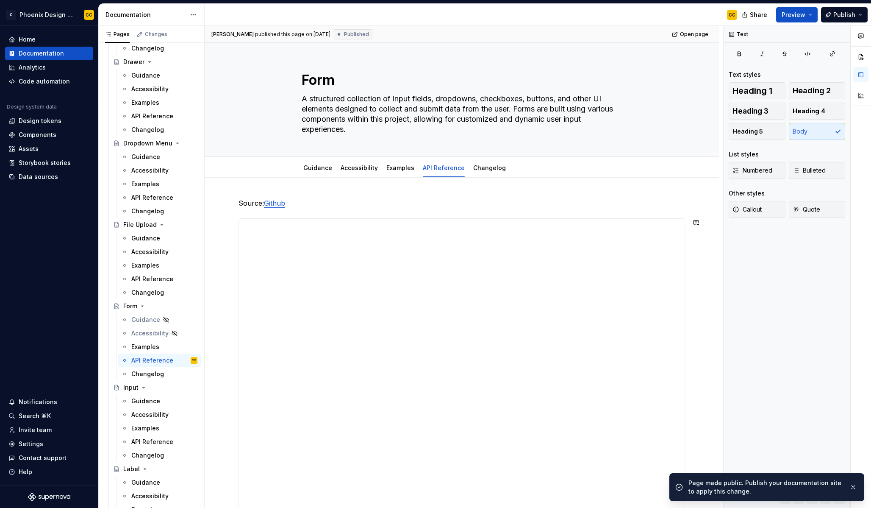
scroll to position [1430, 0]
click at [846, 15] on span "Publish" at bounding box center [845, 15] width 22 height 8
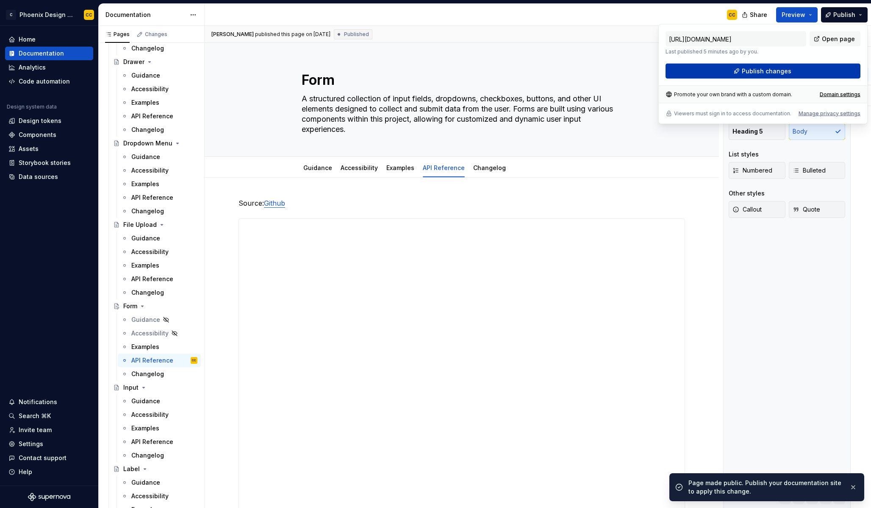
click at [723, 78] on button "Publish changes" at bounding box center [763, 71] width 195 height 15
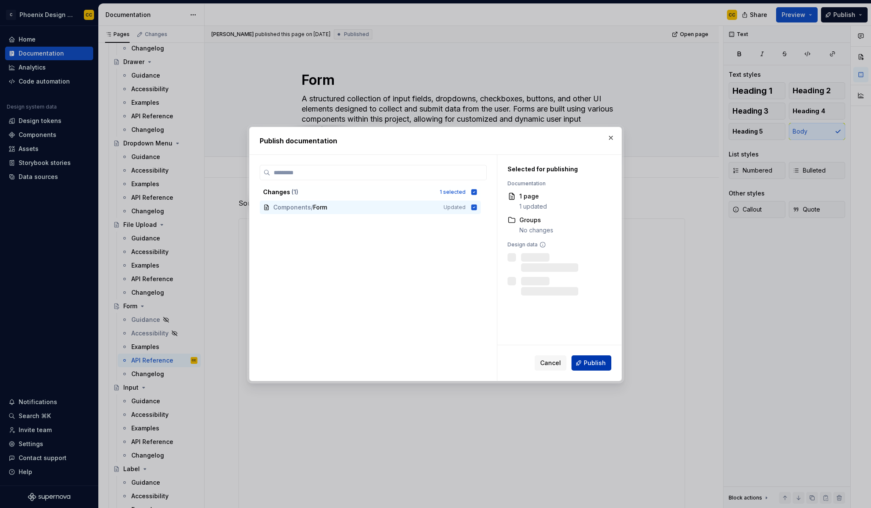
click at [599, 363] on span "Publish" at bounding box center [595, 363] width 22 height 8
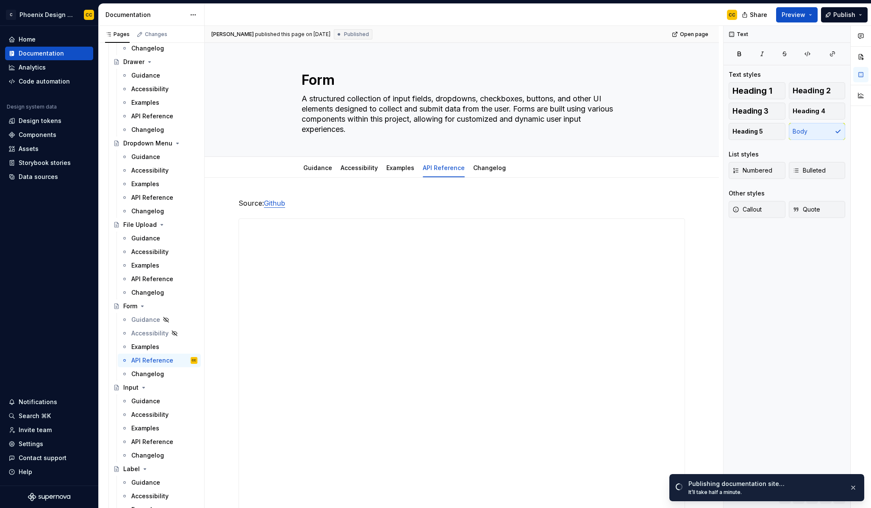
type textarea "*"
